Goal: Manage account settings

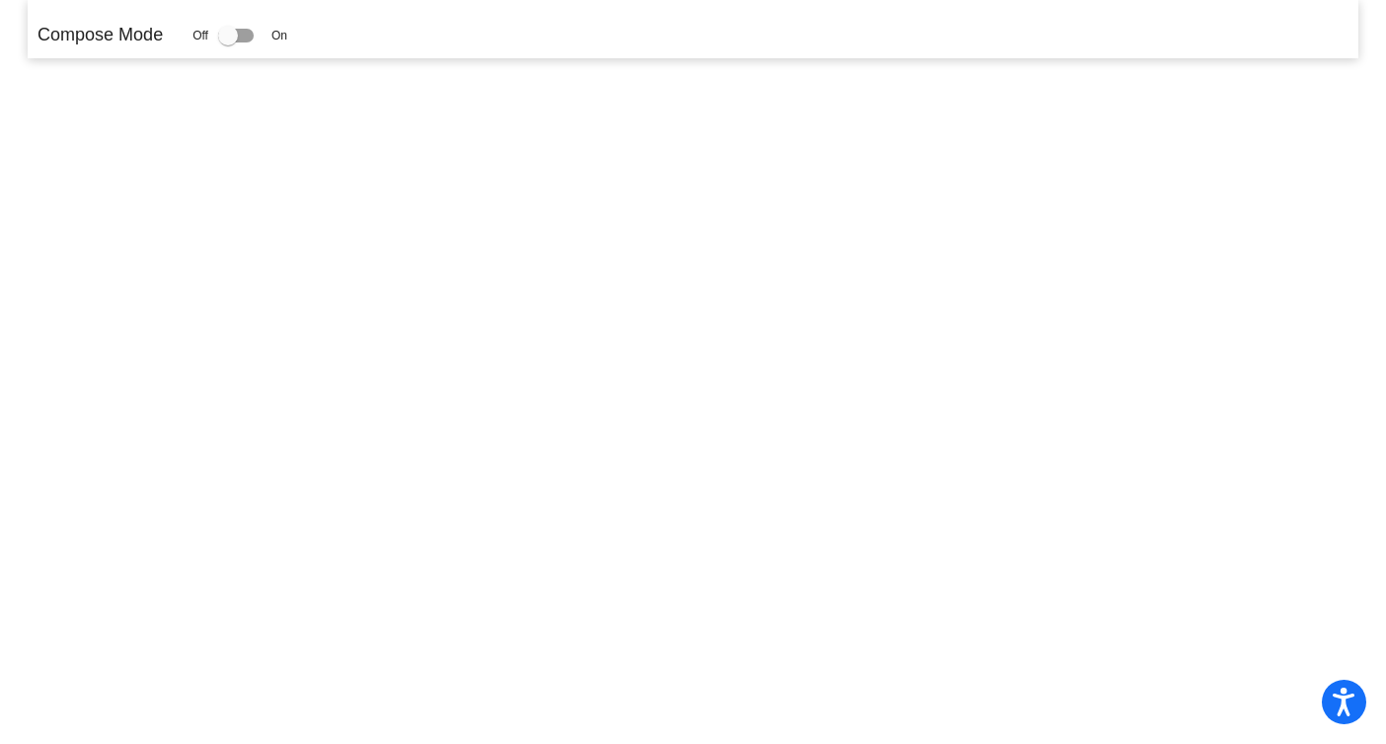
click at [252, 37] on div at bounding box center [236, 36] width 36 height 14
click at [228, 42] on input "checkbox" at bounding box center [227, 42] width 1 height 1
click at [233, 35] on div at bounding box center [228, 36] width 20 height 20
click at [228, 42] on input "checkbox" at bounding box center [227, 42] width 1 height 1
drag, startPoint x: 233, startPoint y: 35, endPoint x: 256, endPoint y: 39, distance: 23.1
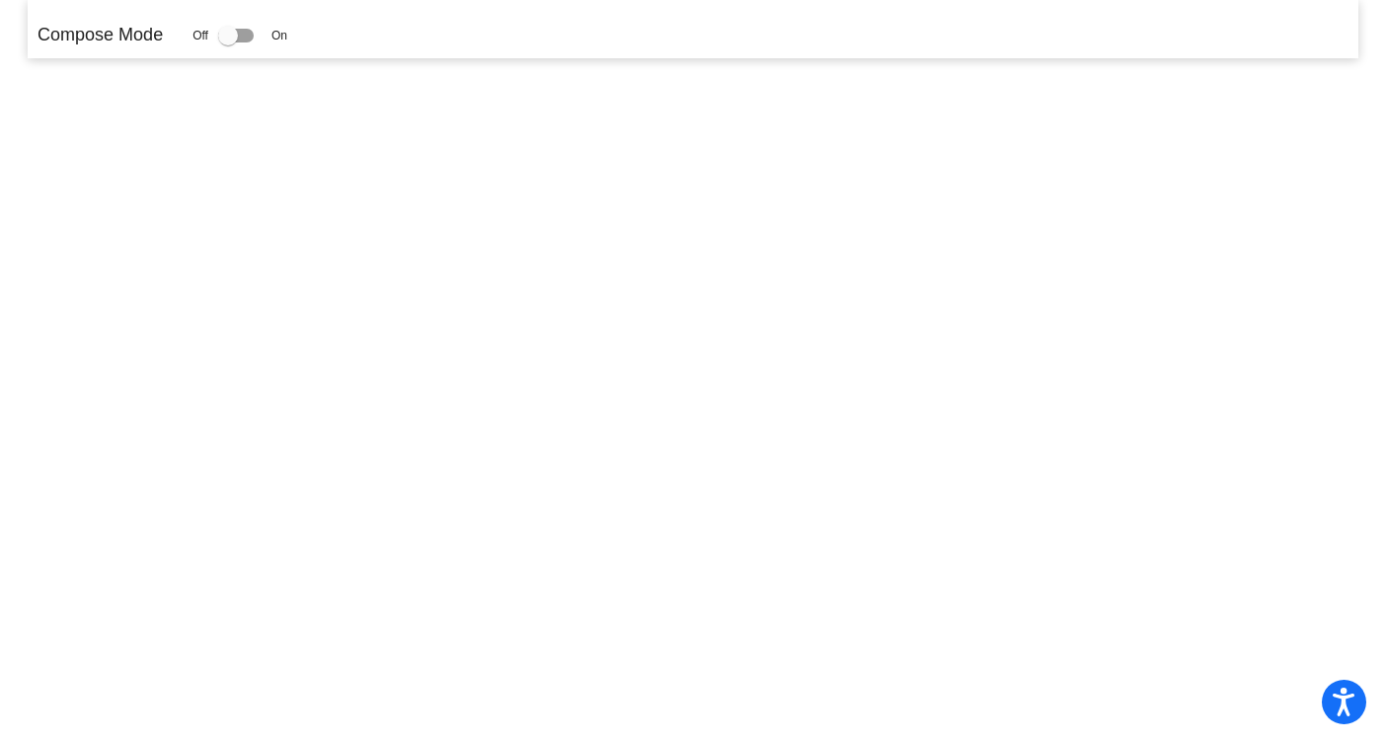
click at [254, 39] on div at bounding box center [236, 36] width 36 height 14
click at [228, 42] on input "checkbox" at bounding box center [227, 42] width 1 height 1
click at [254, 39] on div at bounding box center [236, 36] width 36 height 14
click at [228, 42] on input "checkbox" at bounding box center [227, 42] width 1 height 1
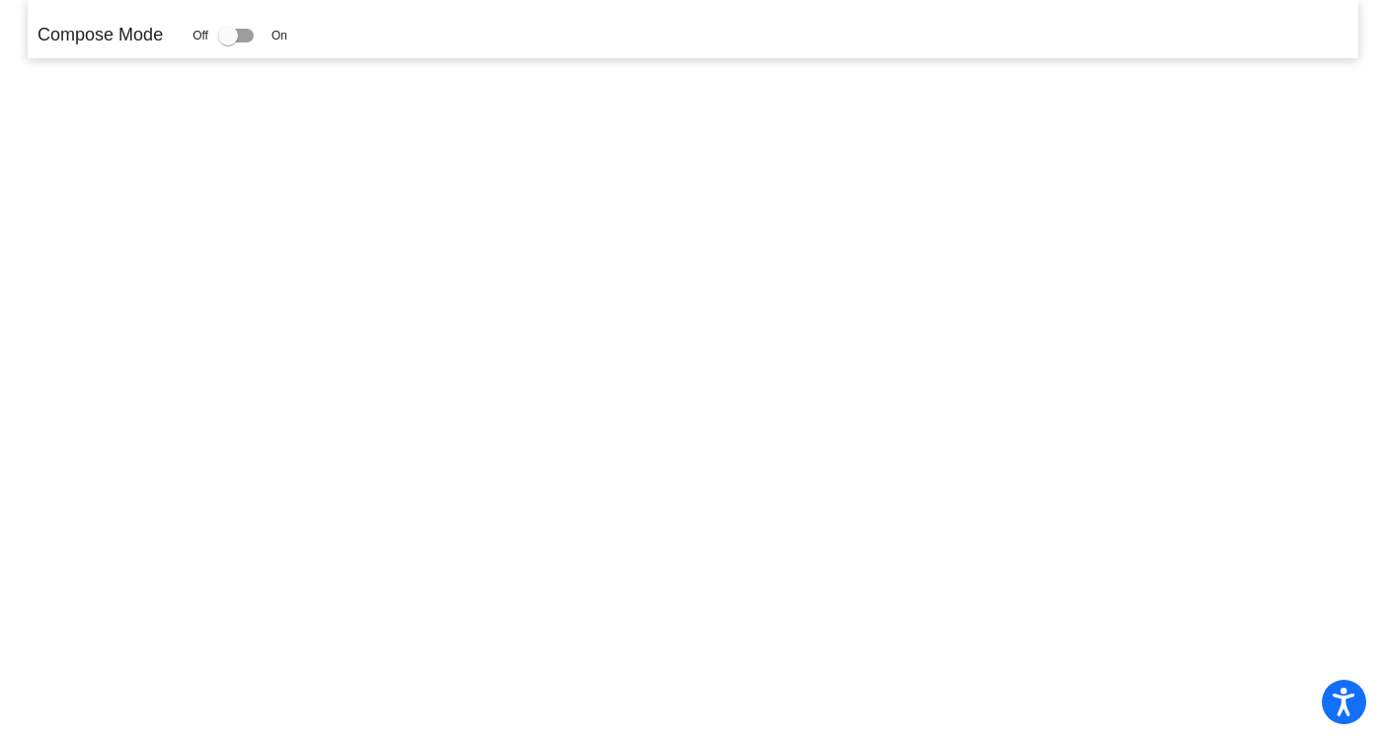
click at [276, 34] on div "Off On" at bounding box center [240, 36] width 95 height 24
click at [281, 34] on span "On" at bounding box center [280, 36] width 16 height 18
click at [254, 34] on div at bounding box center [236, 36] width 36 height 14
click at [228, 42] on input "checkbox" at bounding box center [227, 42] width 1 height 1
click at [254, 34] on div at bounding box center [236, 36] width 36 height 14
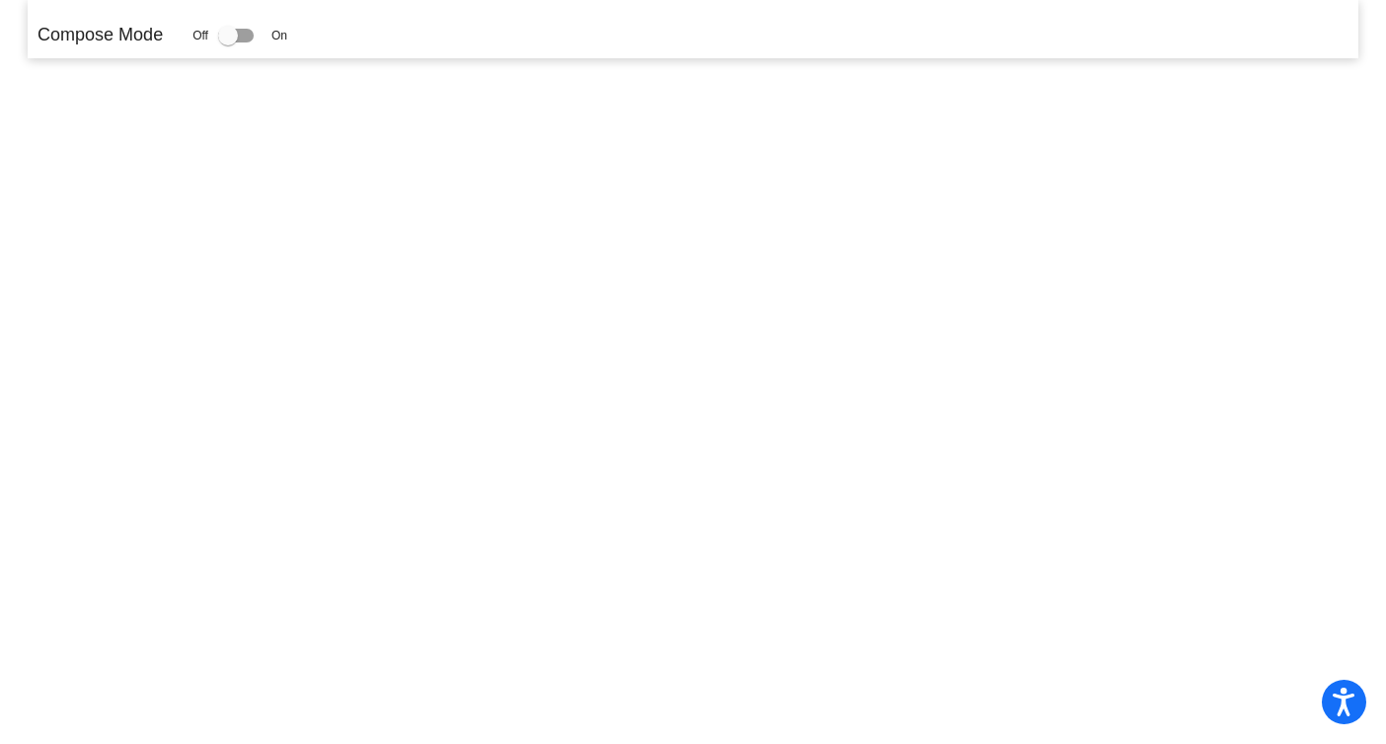
click at [228, 42] on input "checkbox" at bounding box center [227, 42] width 1 height 1
click at [254, 34] on div at bounding box center [236, 36] width 36 height 14
click at [228, 42] on input "checkbox" at bounding box center [227, 42] width 1 height 1
click at [234, 33] on div at bounding box center [228, 36] width 20 height 20
click at [228, 42] on input "checkbox" at bounding box center [227, 42] width 1 height 1
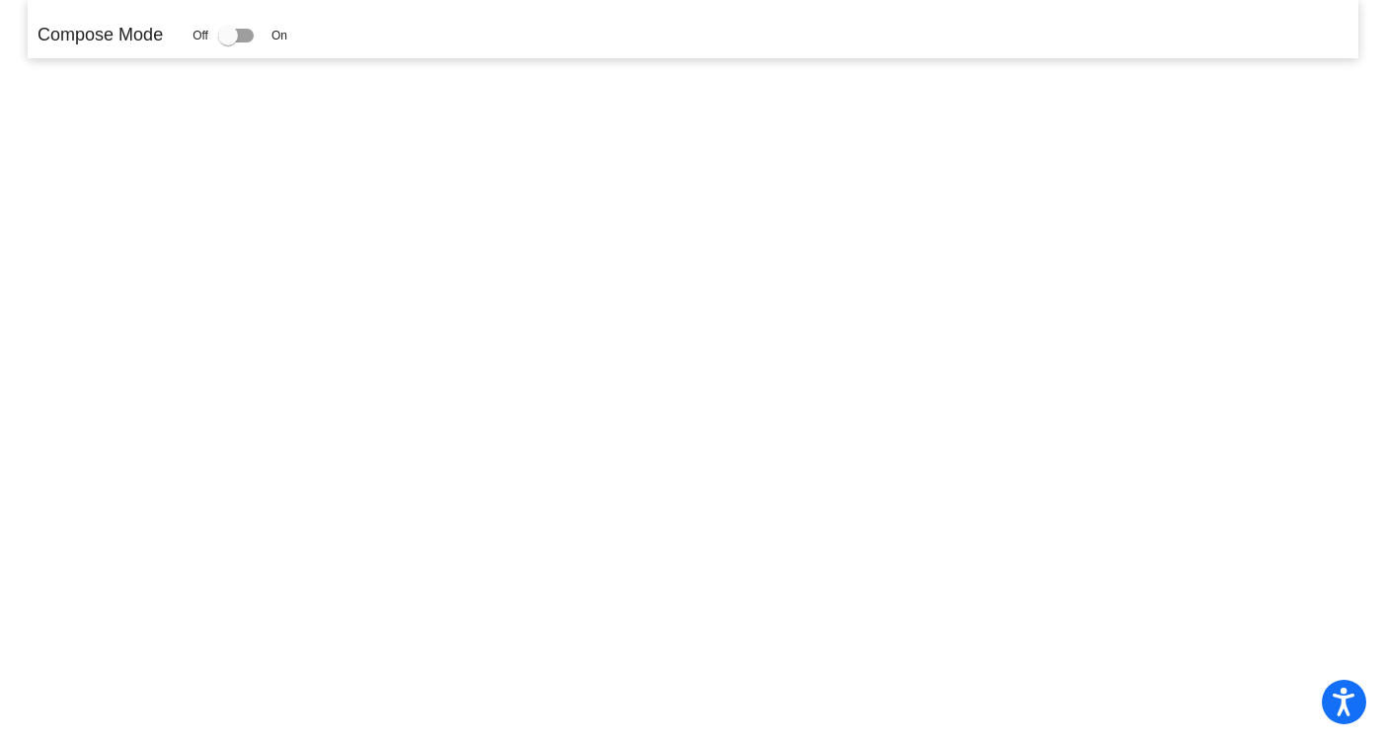
click at [234, 33] on div at bounding box center [228, 36] width 20 height 20
click at [228, 42] on input "checkbox" at bounding box center [227, 42] width 1 height 1
click at [234, 33] on div at bounding box center [228, 36] width 20 height 20
click at [228, 42] on input "checkbox" at bounding box center [227, 42] width 1 height 1
click at [234, 33] on div at bounding box center [228, 36] width 20 height 20
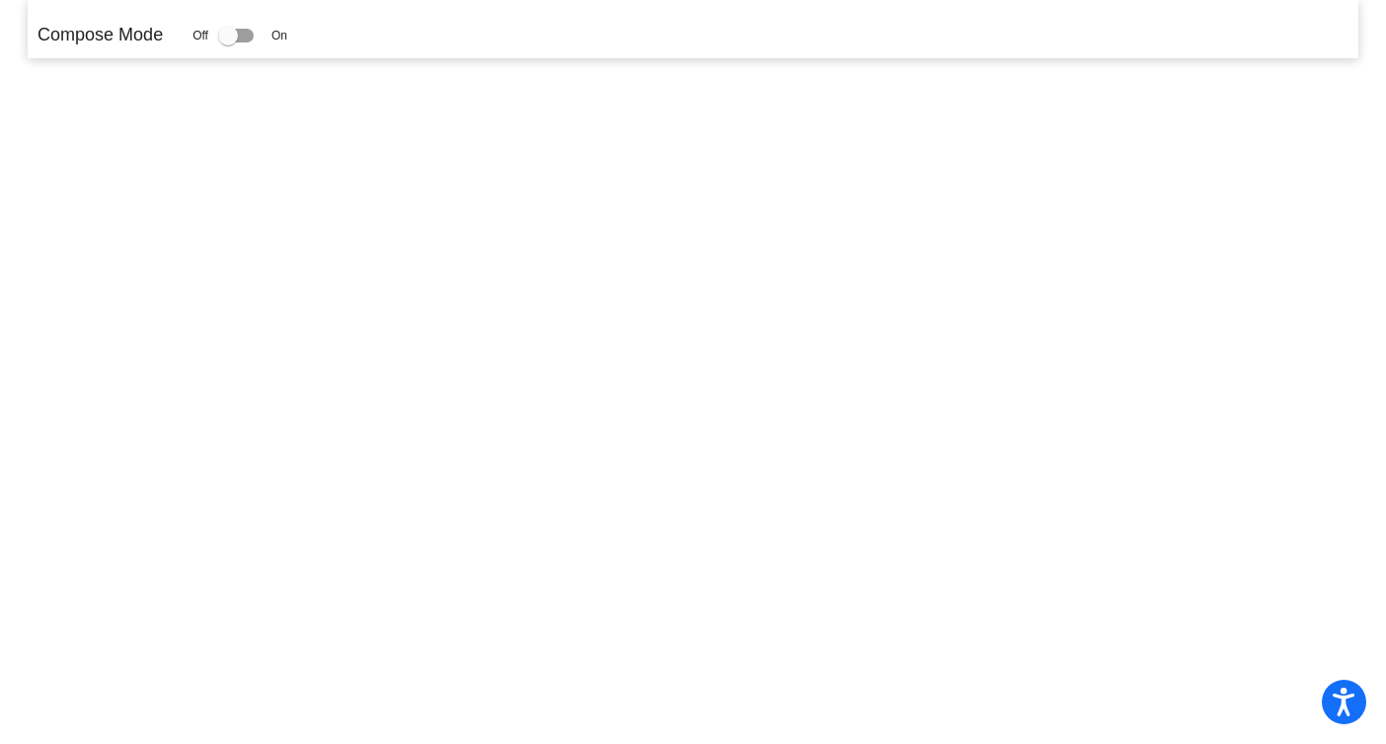
click at [228, 42] on input "checkbox" at bounding box center [227, 42] width 1 height 1
click at [234, 33] on div at bounding box center [228, 36] width 20 height 20
click at [228, 42] on input "checkbox" at bounding box center [227, 42] width 1 height 1
checkbox input "false"
drag, startPoint x: 234, startPoint y: 33, endPoint x: 285, endPoint y: 45, distance: 52.9
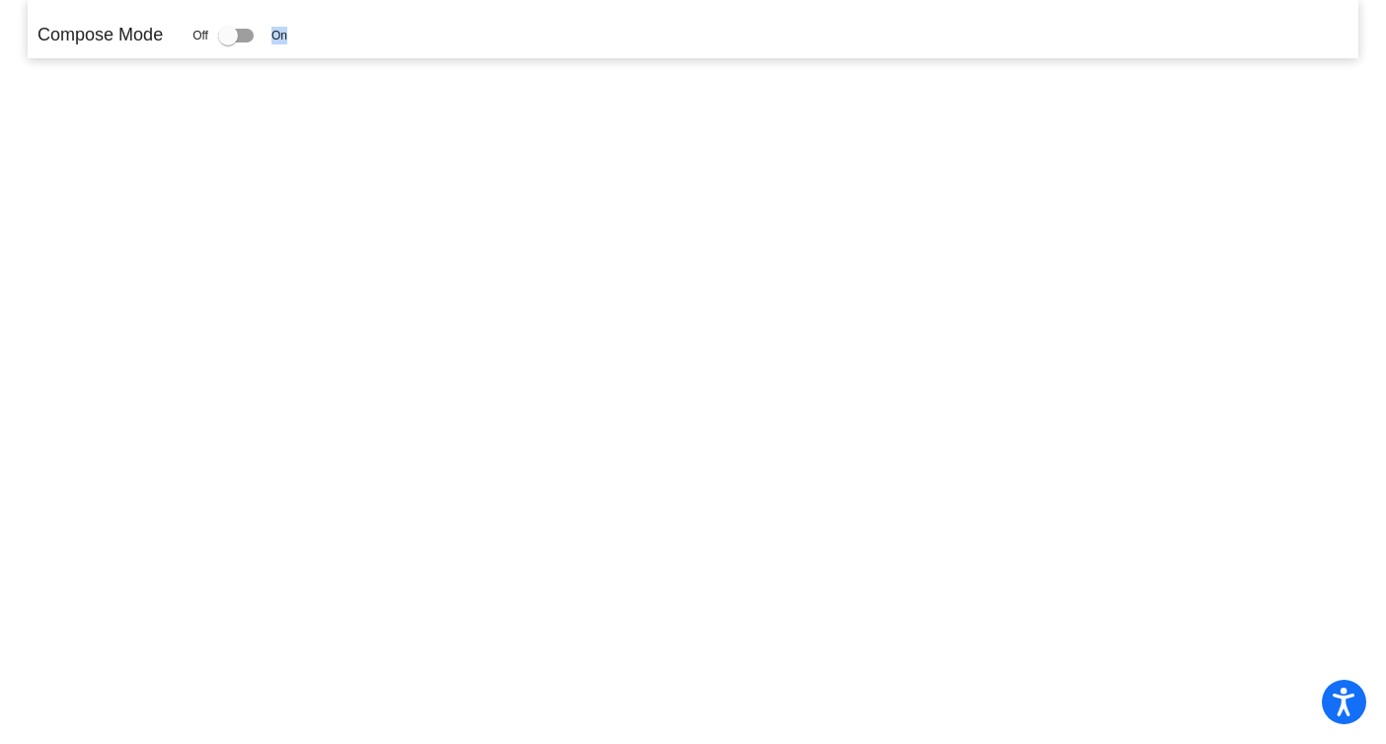
click at [285, 45] on div "Off On" at bounding box center [240, 36] width 95 height 24
